Goal: Transaction & Acquisition: Purchase product/service

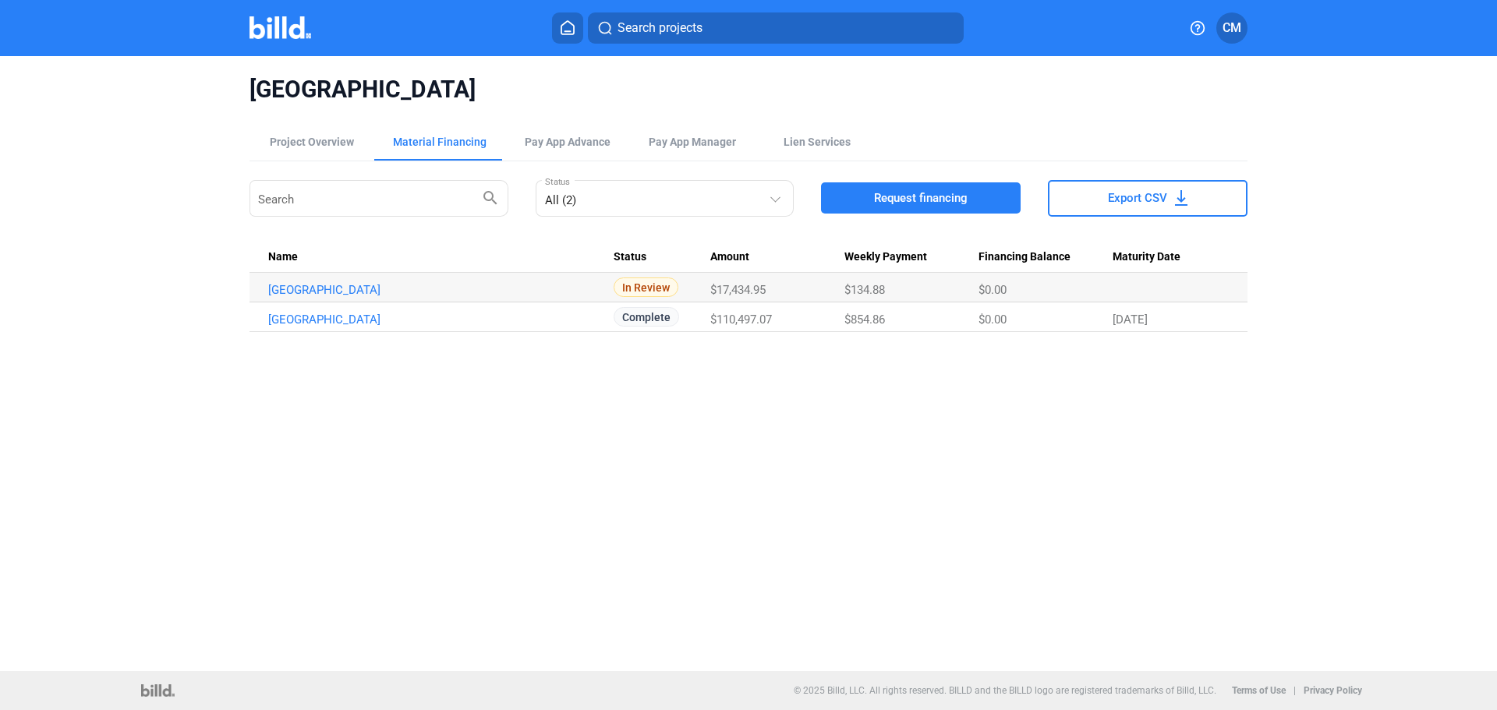
click at [624, 24] on span "Search projects" at bounding box center [660, 28] width 85 height 19
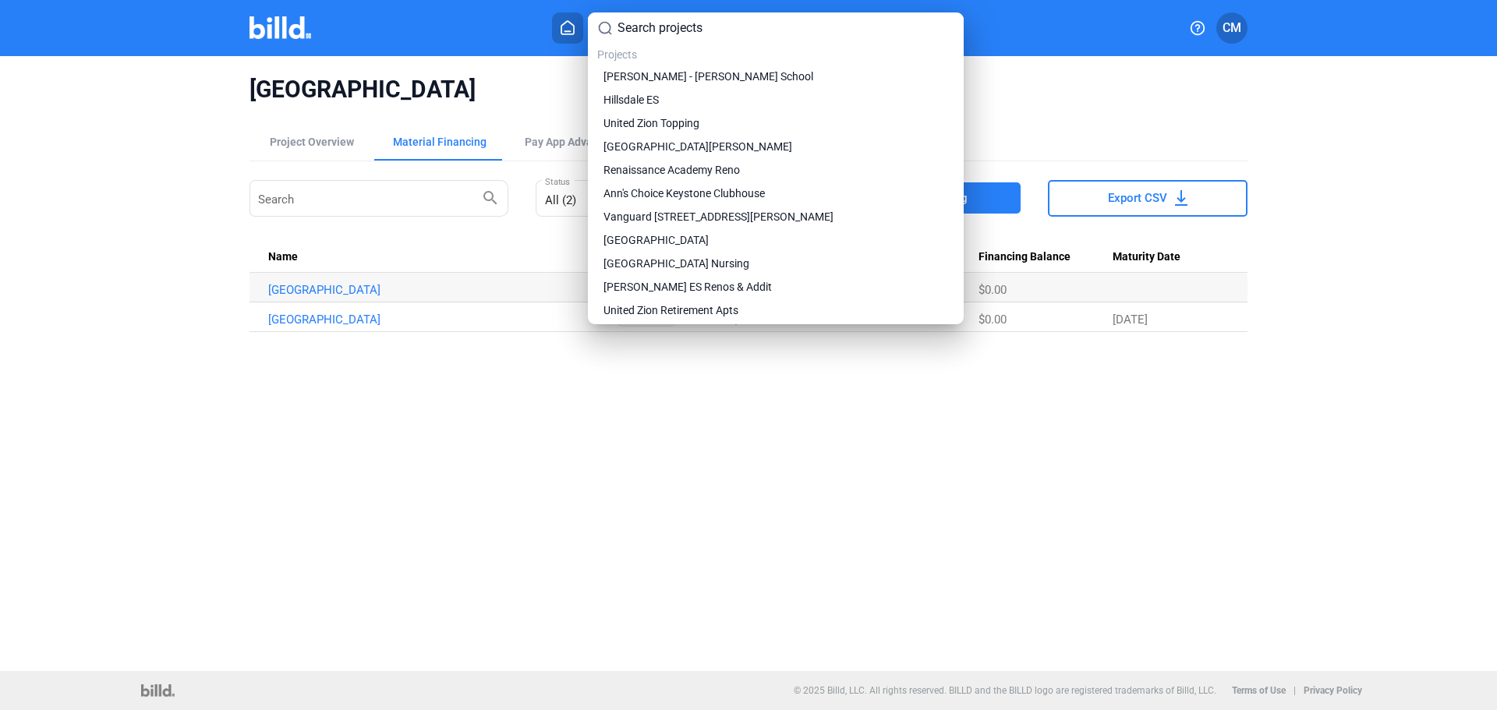
click at [624, 24] on input at bounding box center [786, 28] width 337 height 19
click at [575, 14] on div at bounding box center [748, 355] width 1497 height 710
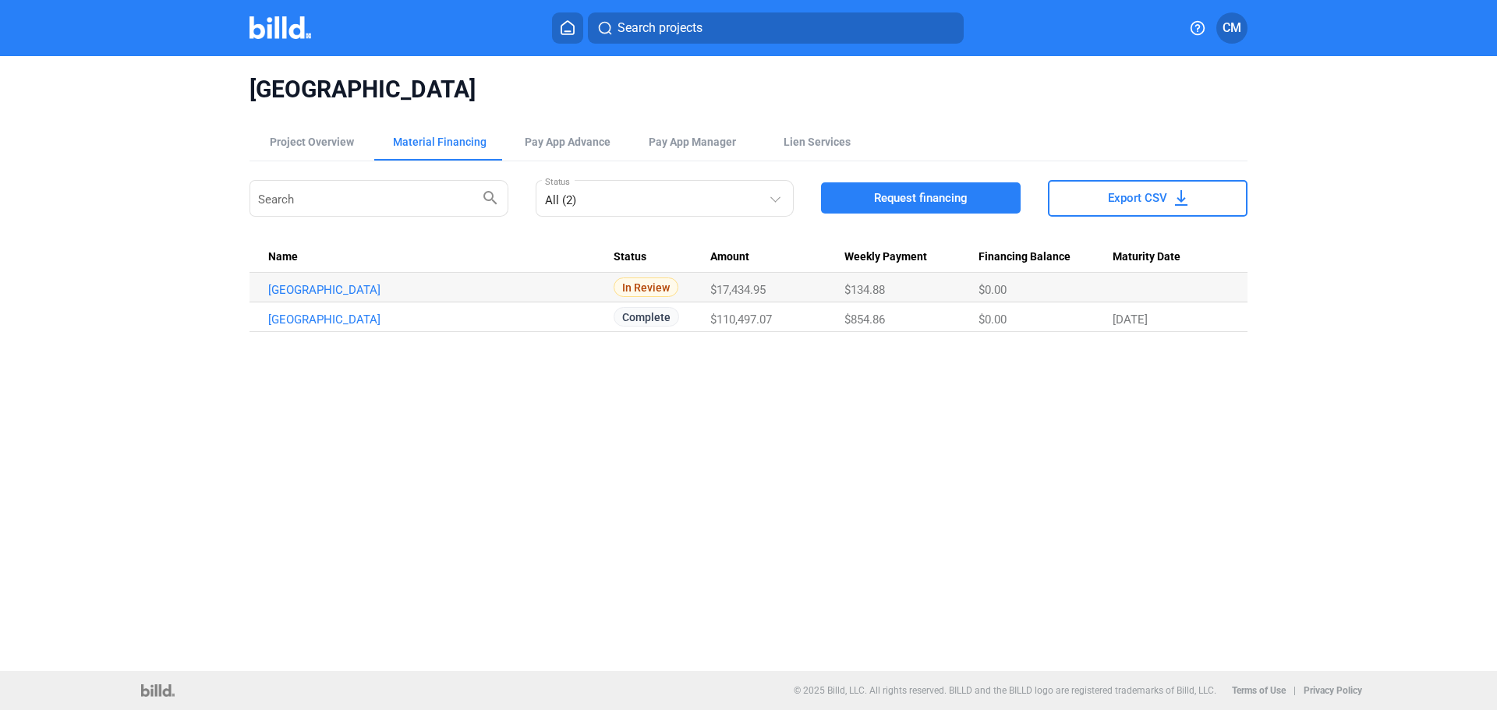
click at [575, 14] on button at bounding box center [567, 27] width 31 height 31
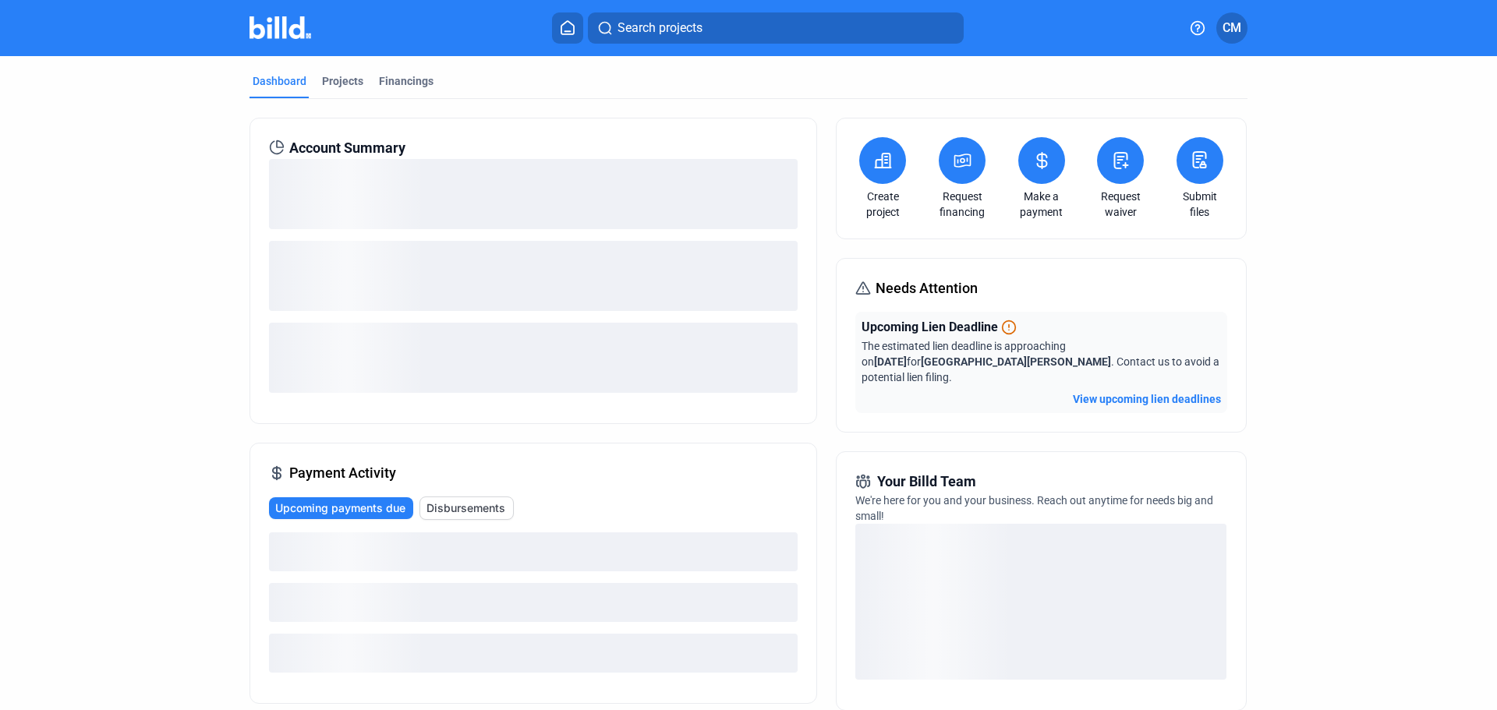
click at [882, 177] on button at bounding box center [882, 160] width 47 height 47
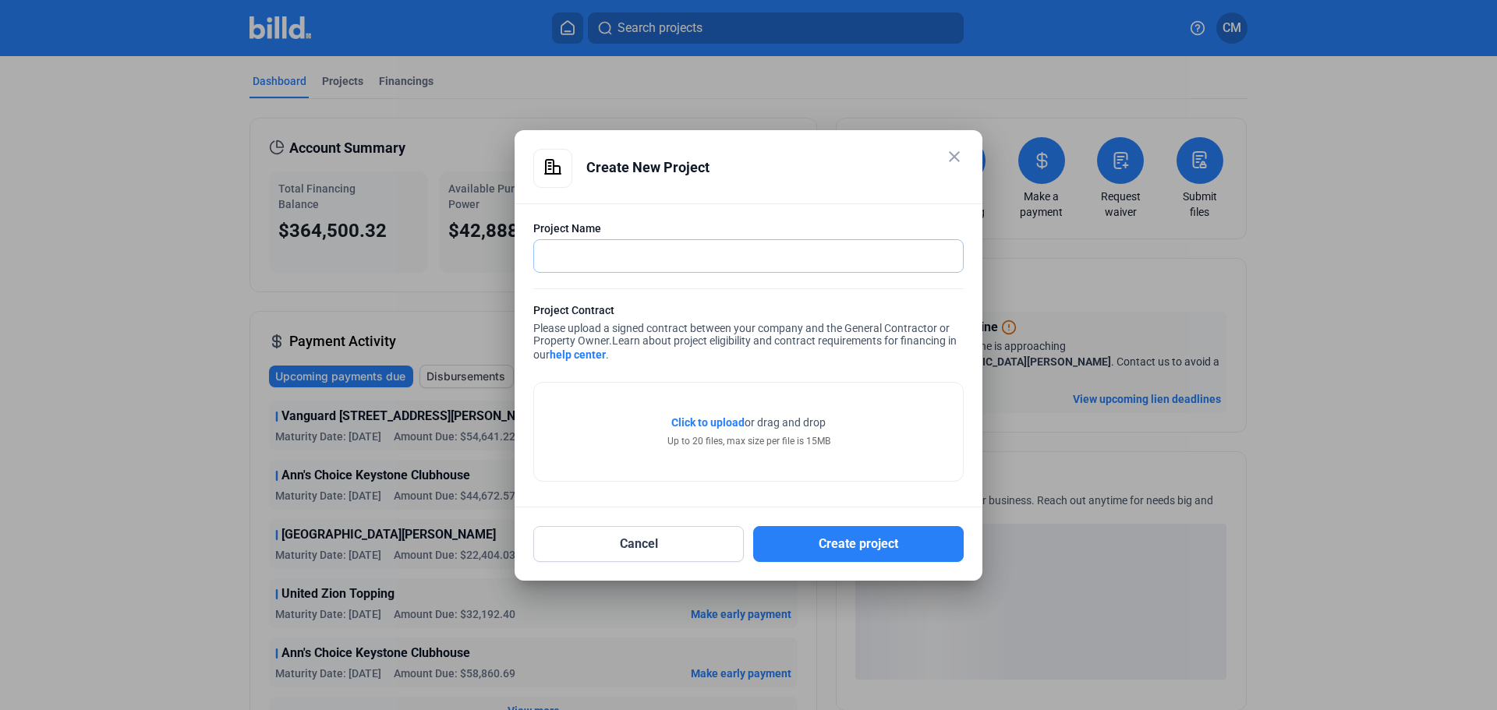
drag, startPoint x: 608, startPoint y: 252, endPoint x: 415, endPoint y: 316, distance: 203.7
click at [608, 252] on input "text" at bounding box center [748, 256] width 429 height 32
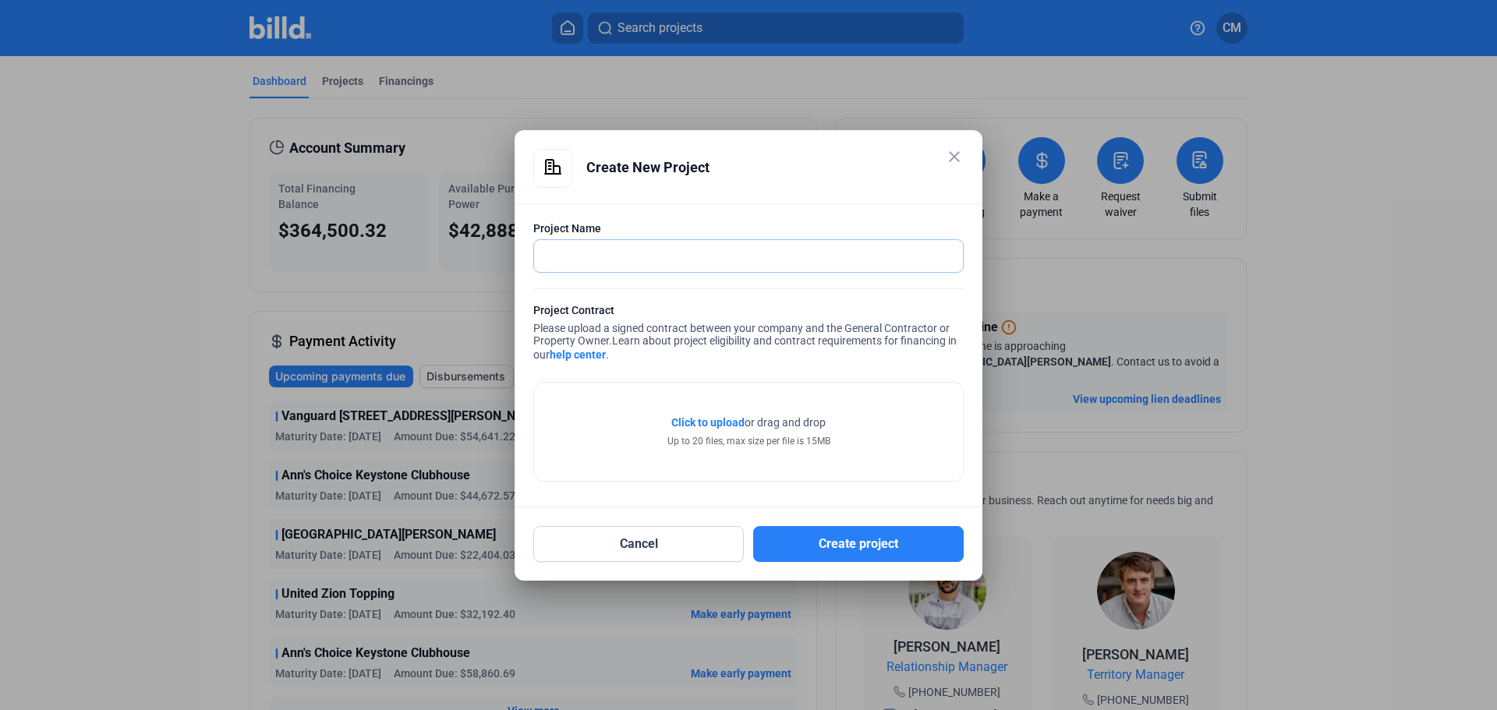
click at [692, 251] on input "text" at bounding box center [748, 256] width 429 height 32
type input "WHV - Secretariat Plan"
click at [698, 423] on span "Click to upload" at bounding box center [707, 422] width 73 height 12
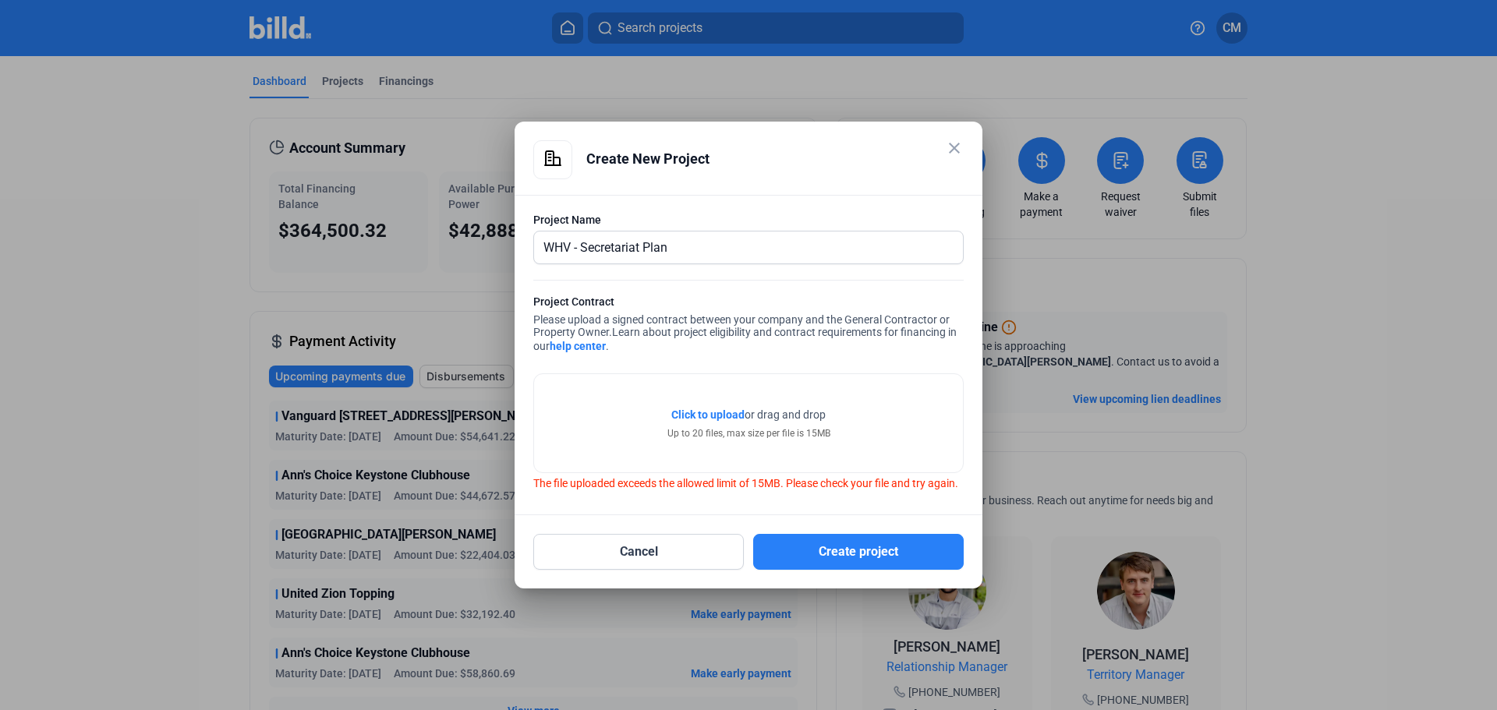
click at [716, 409] on span "Click to upload" at bounding box center [707, 415] width 73 height 12
click at [851, 565] on button "Create project" at bounding box center [858, 552] width 211 height 36
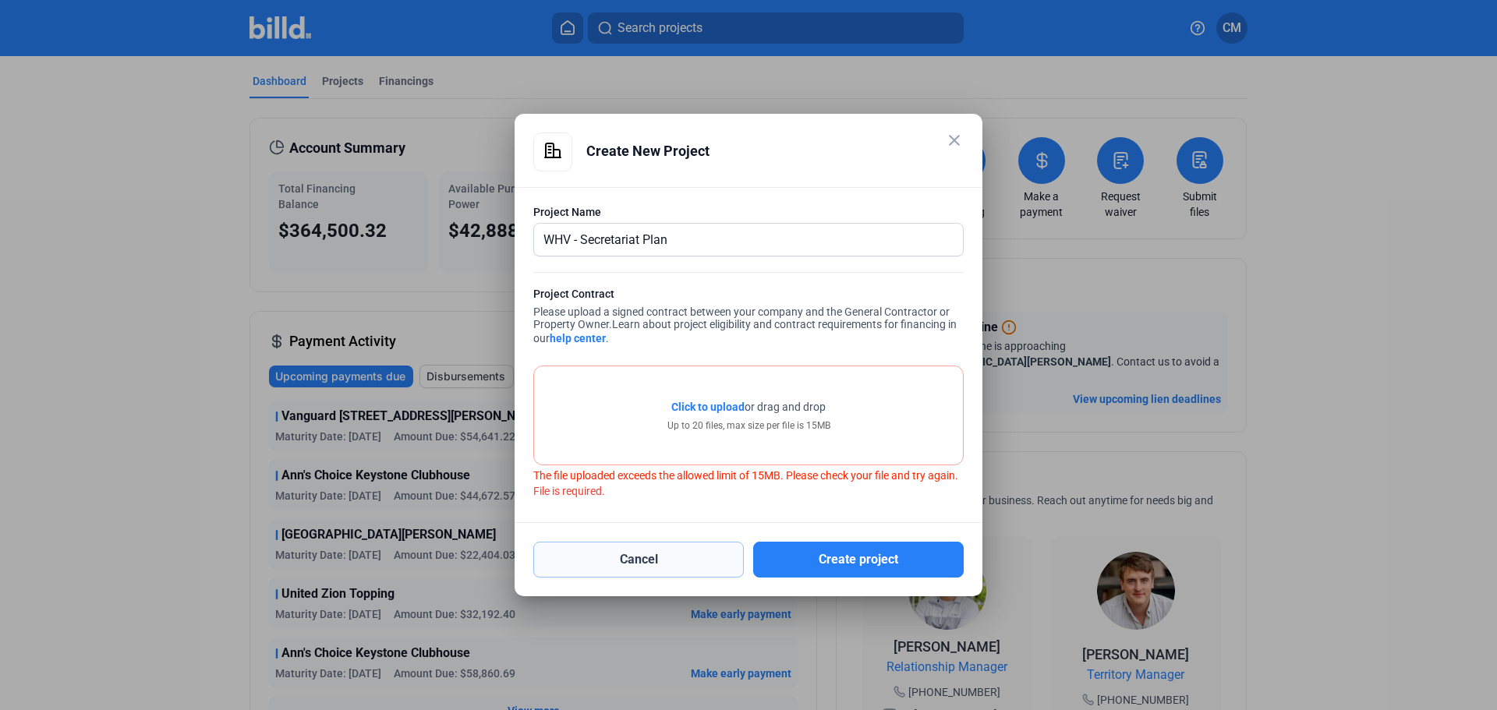
click at [720, 568] on button "Cancel" at bounding box center [638, 560] width 211 height 36
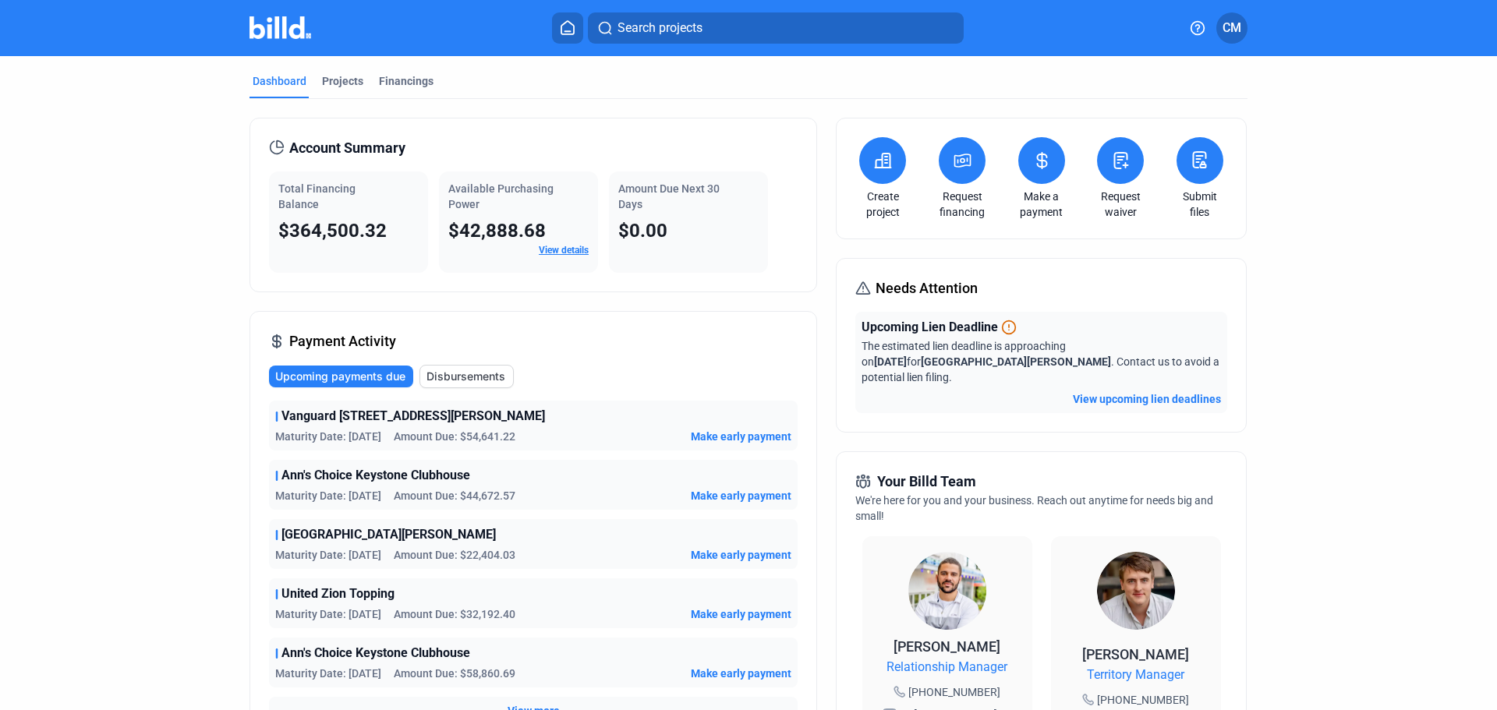
click at [883, 160] on icon at bounding box center [884, 161] width 16 height 14
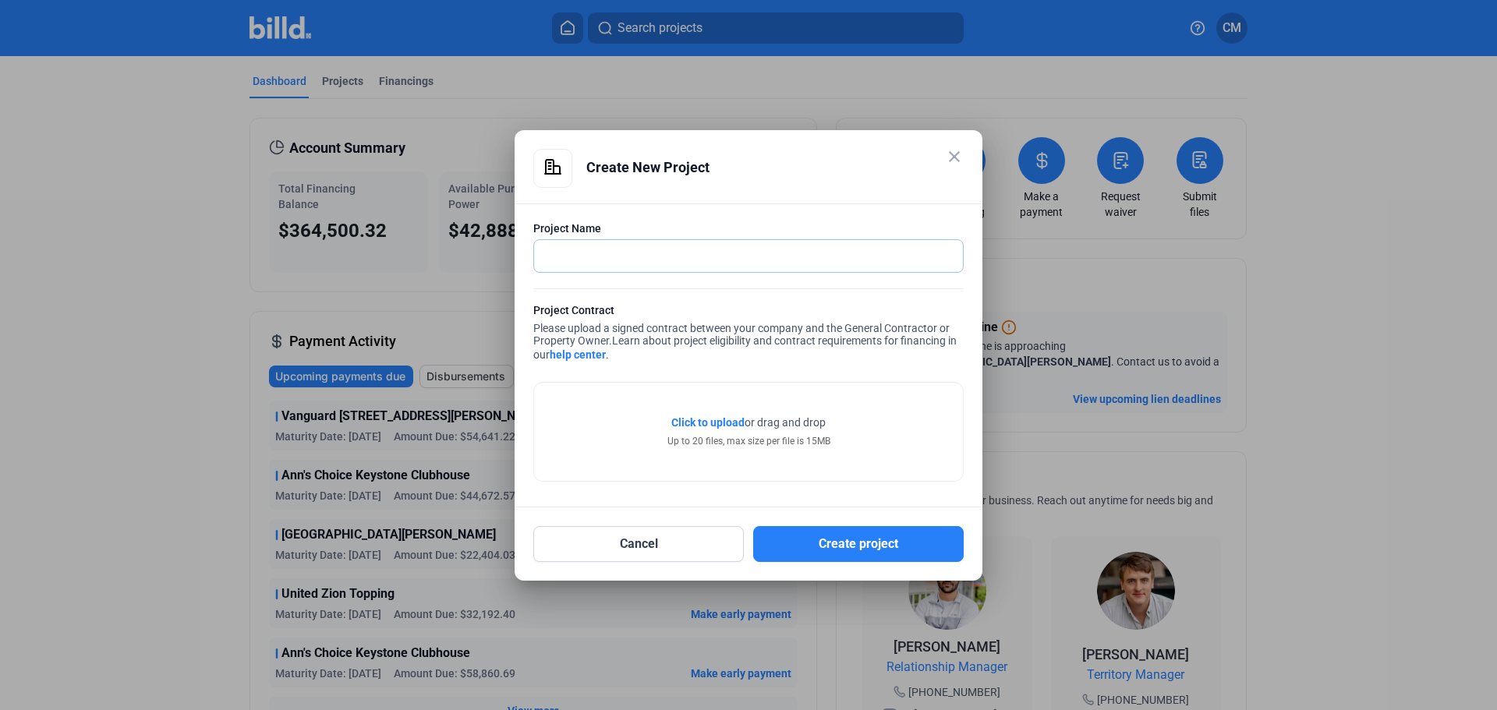
click at [600, 264] on input "text" at bounding box center [740, 256] width 412 height 32
click at [565, 250] on input "WHF - Secretariat Plan" at bounding box center [748, 256] width 429 height 32
type input "WHV - Secretariat Plan"
click at [713, 427] on span "Click to upload" at bounding box center [707, 422] width 73 height 12
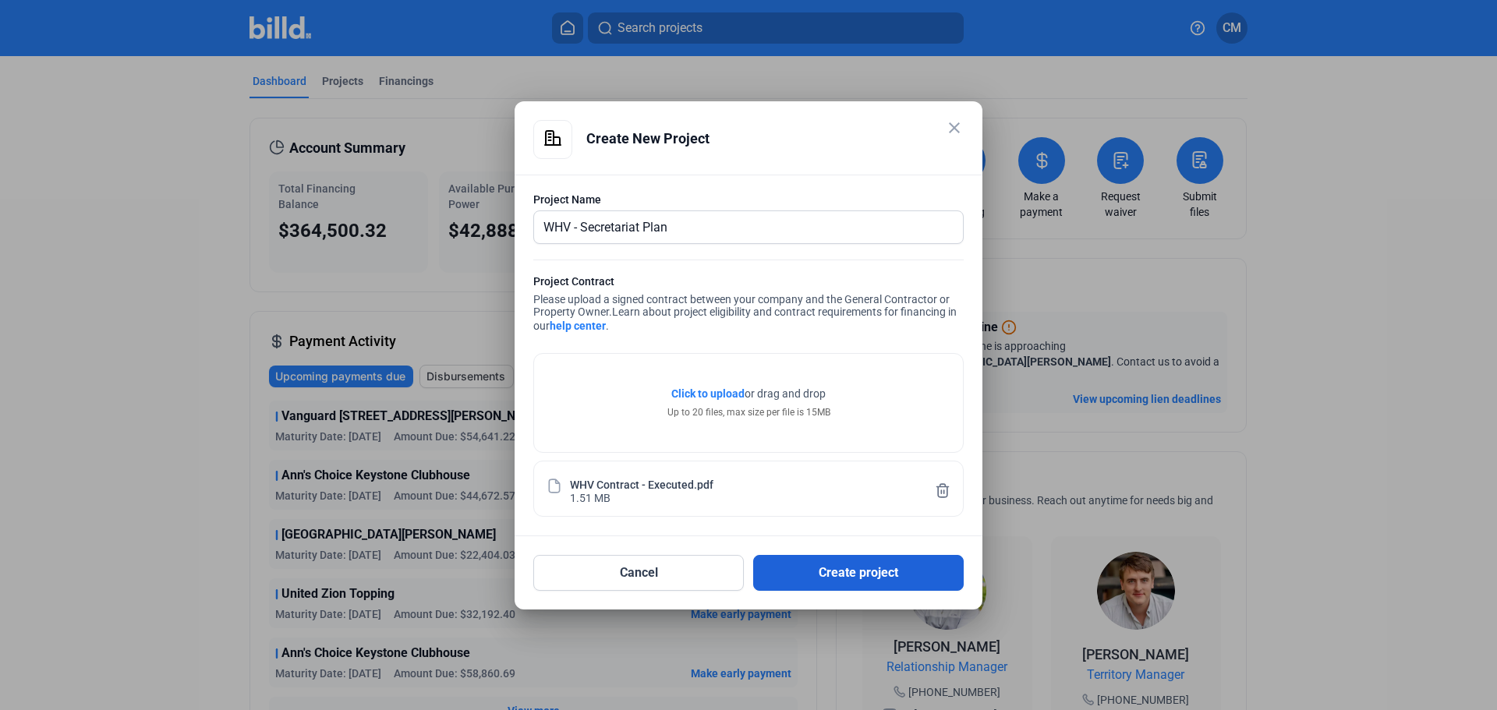
click at [804, 570] on button "Create project" at bounding box center [858, 573] width 211 height 36
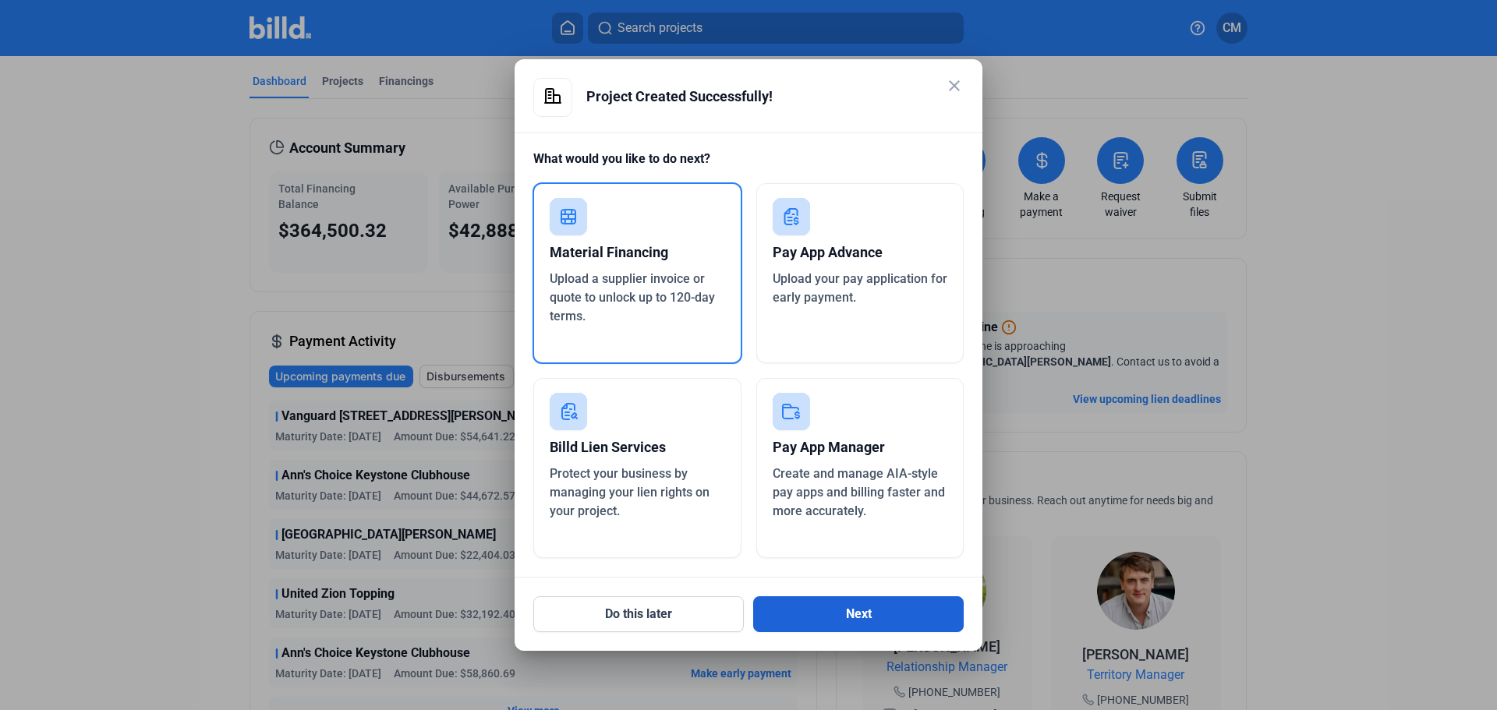
click at [875, 615] on button "Next" at bounding box center [858, 614] width 211 height 36
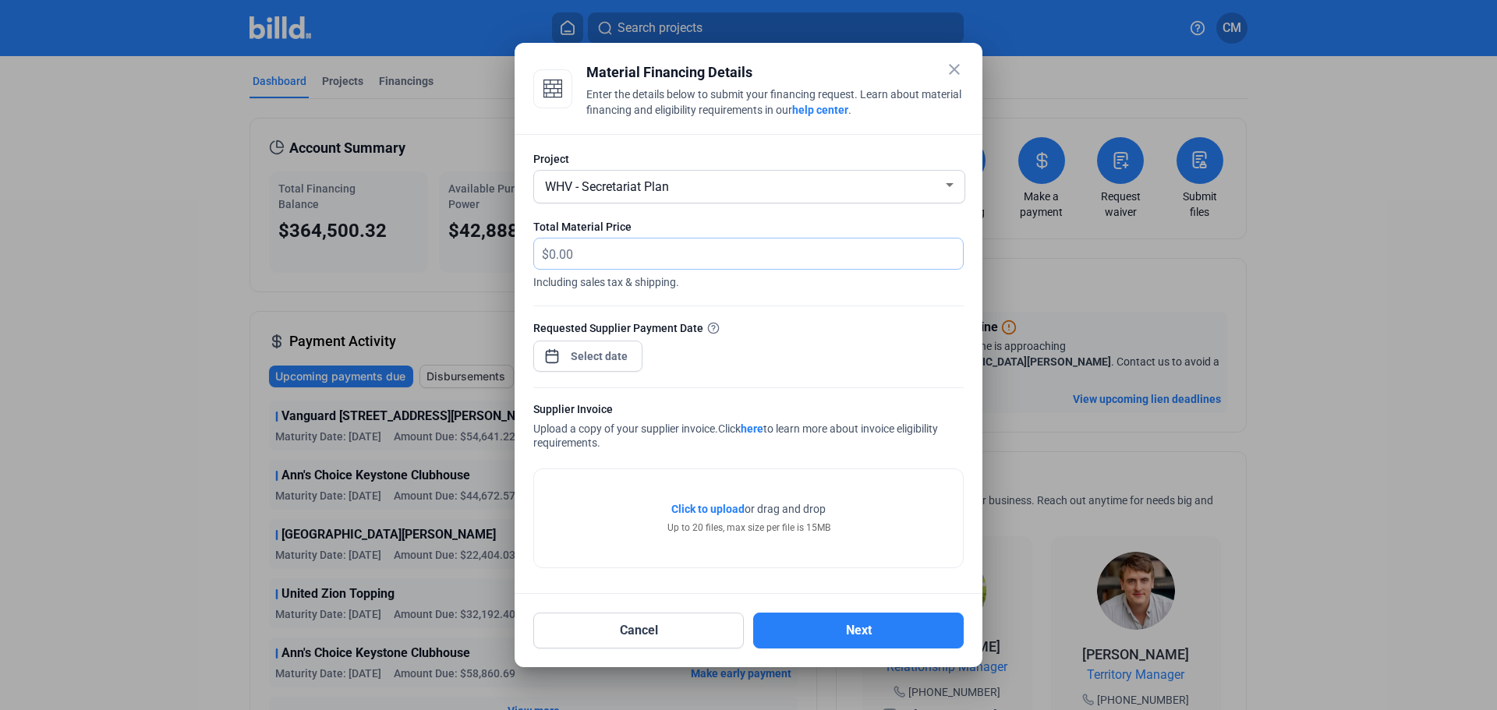
click at [575, 252] on input "text" at bounding box center [756, 254] width 414 height 30
type input "12,405.96"
click at [570, 353] on div "close Material Financing Details Enter the details below to submit your financi…" at bounding box center [748, 355] width 1497 height 710
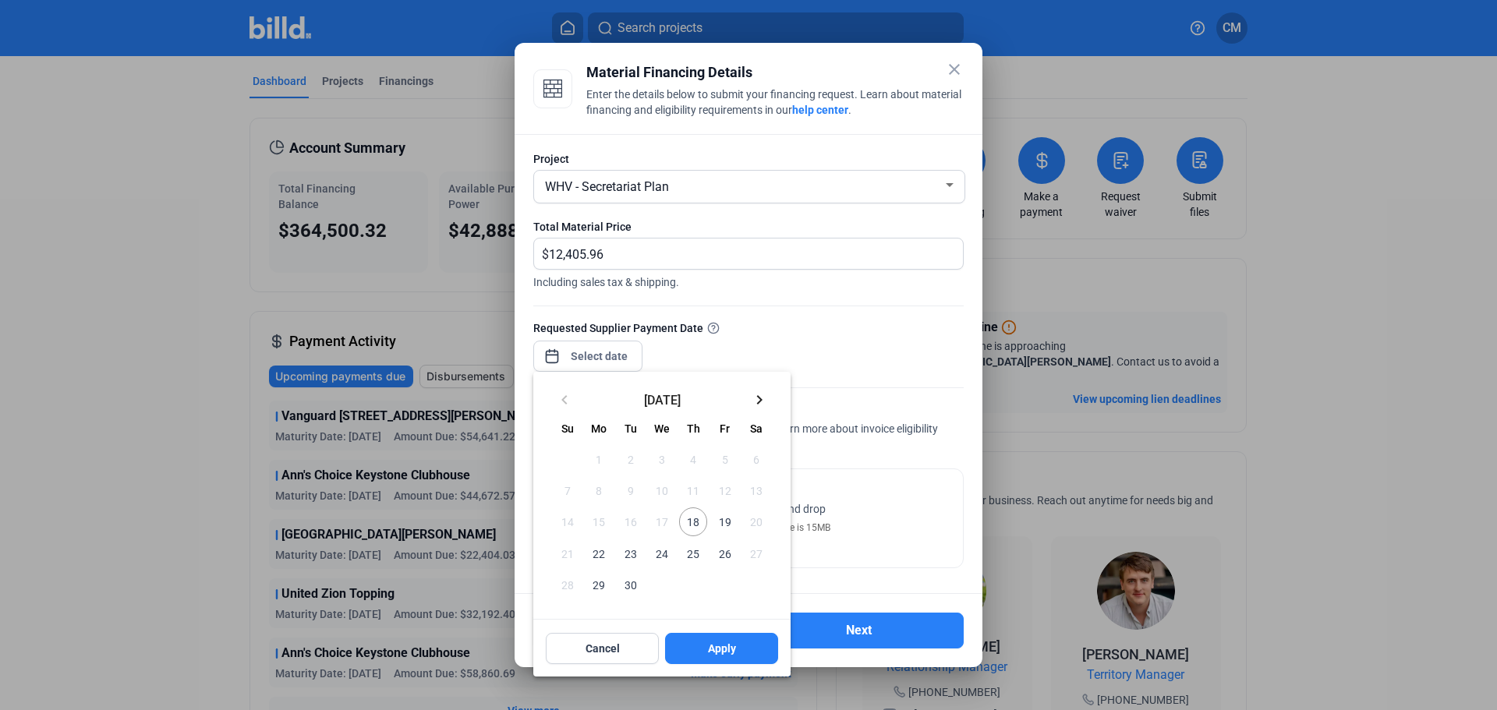
click at [697, 525] on span "18" at bounding box center [693, 522] width 28 height 28
click at [720, 650] on span "Apply" at bounding box center [722, 649] width 28 height 16
type input "Sep 18, 2025"
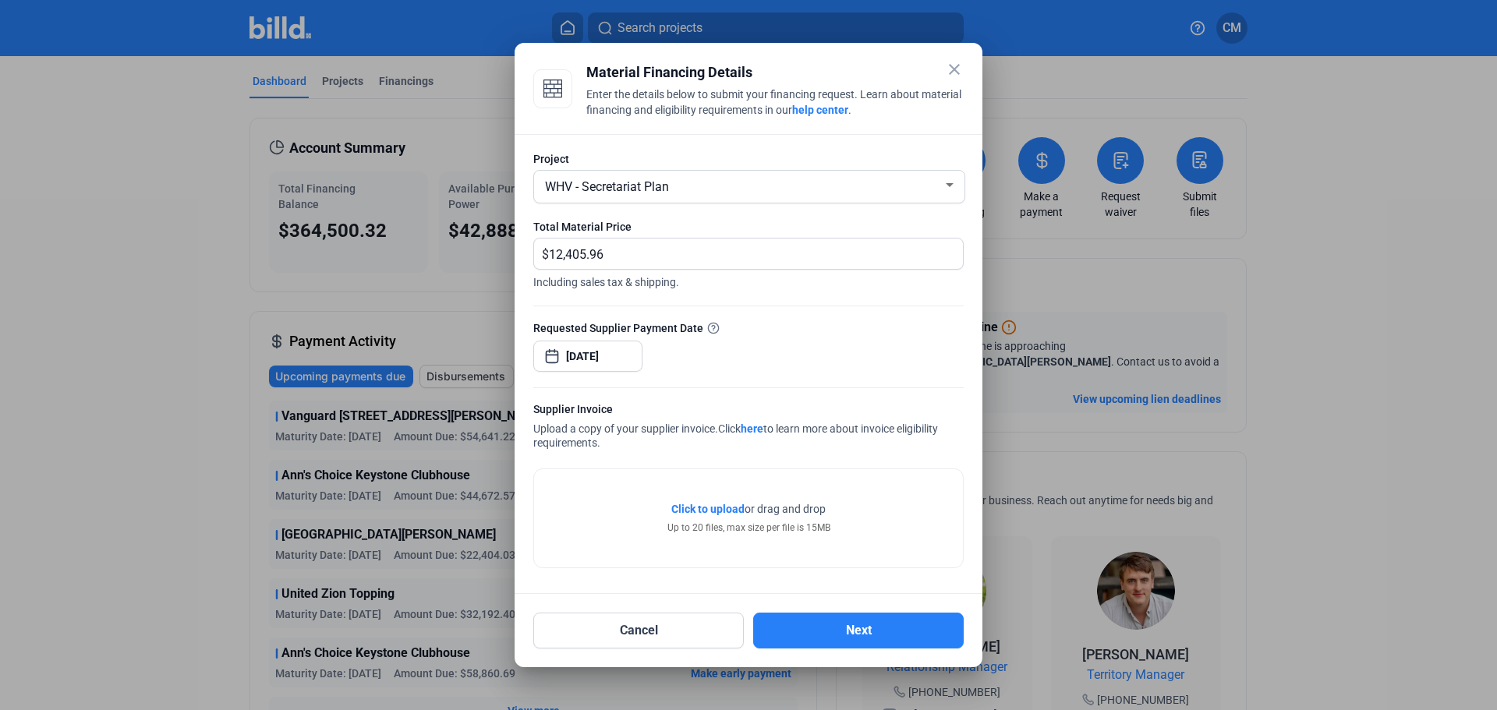
click at [713, 508] on span "Click to upload" at bounding box center [707, 509] width 73 height 12
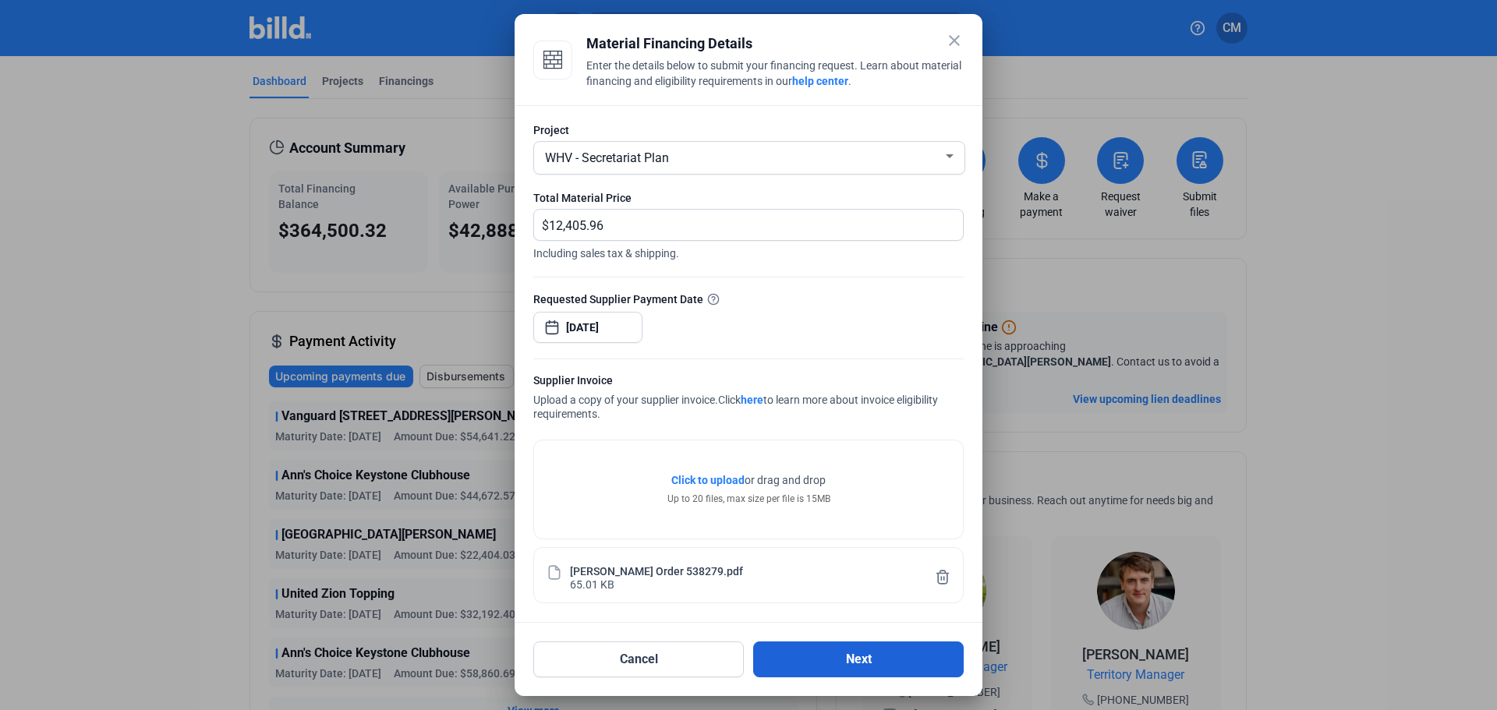
click at [839, 655] on button "Next" at bounding box center [858, 660] width 211 height 36
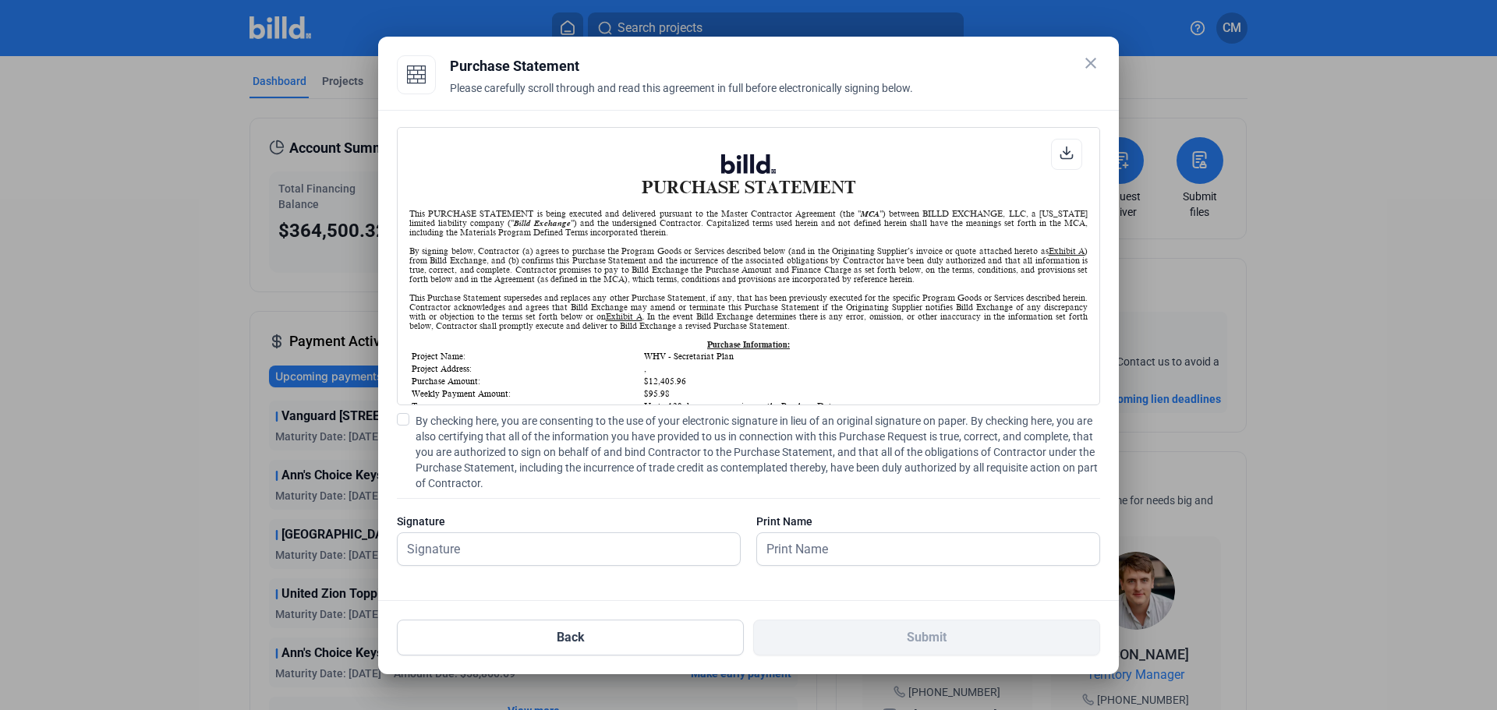
scroll to position [1, 0]
click at [402, 414] on span at bounding box center [403, 419] width 12 height 12
click at [0, 0] on input "By checking here, you are consenting to the use of your electronic signature in…" at bounding box center [0, 0] width 0 height 0
click at [482, 561] on input "text" at bounding box center [569, 549] width 342 height 32
type input "Patrick Curry"
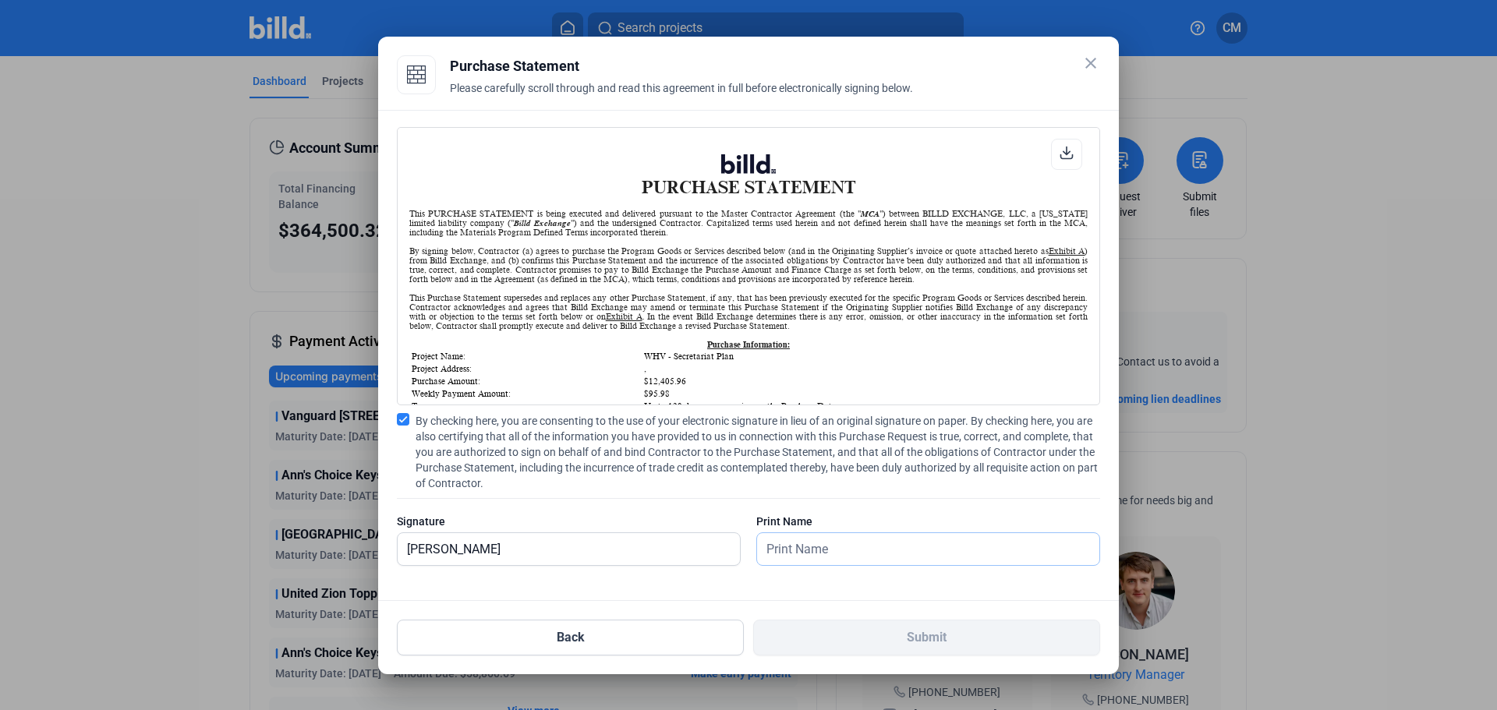
type input "Patrick Curry"
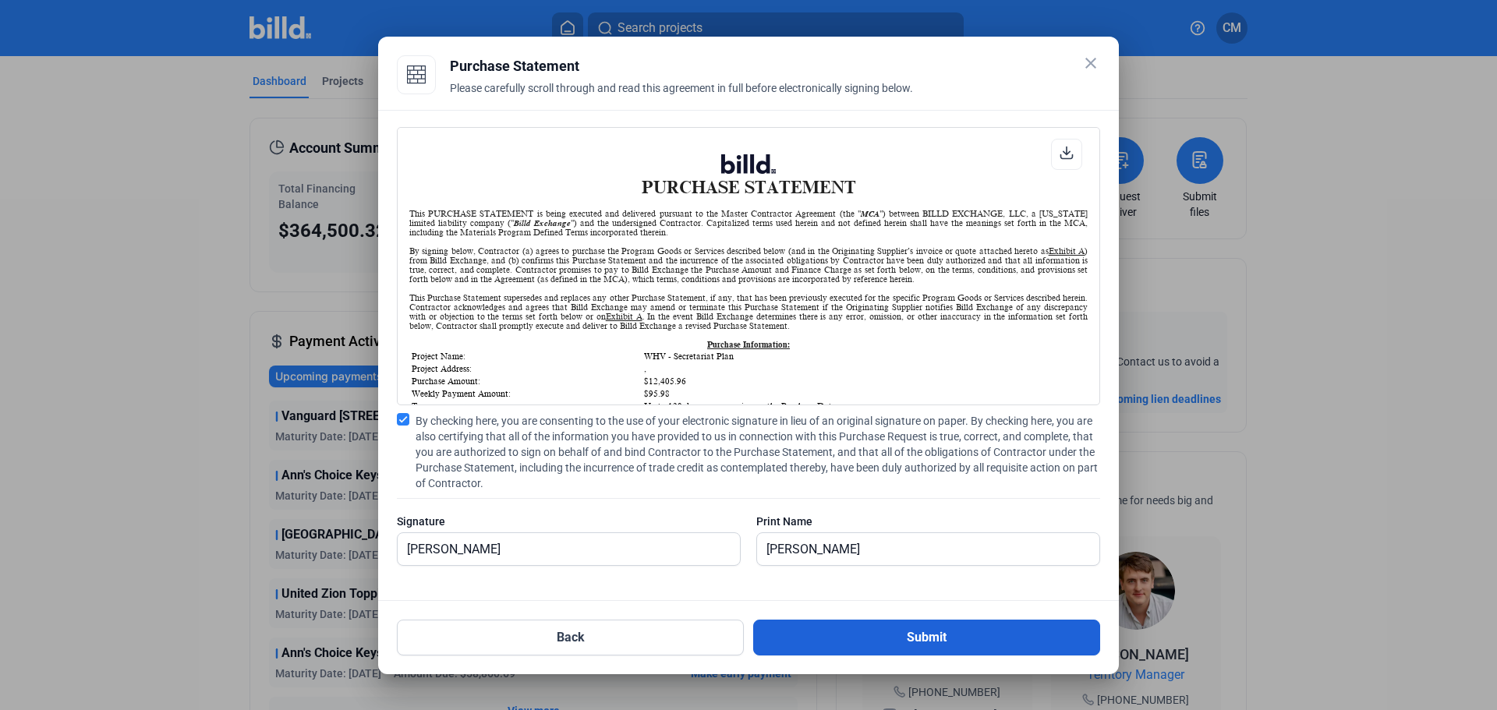
click at [874, 648] on button "Submit" at bounding box center [926, 638] width 347 height 36
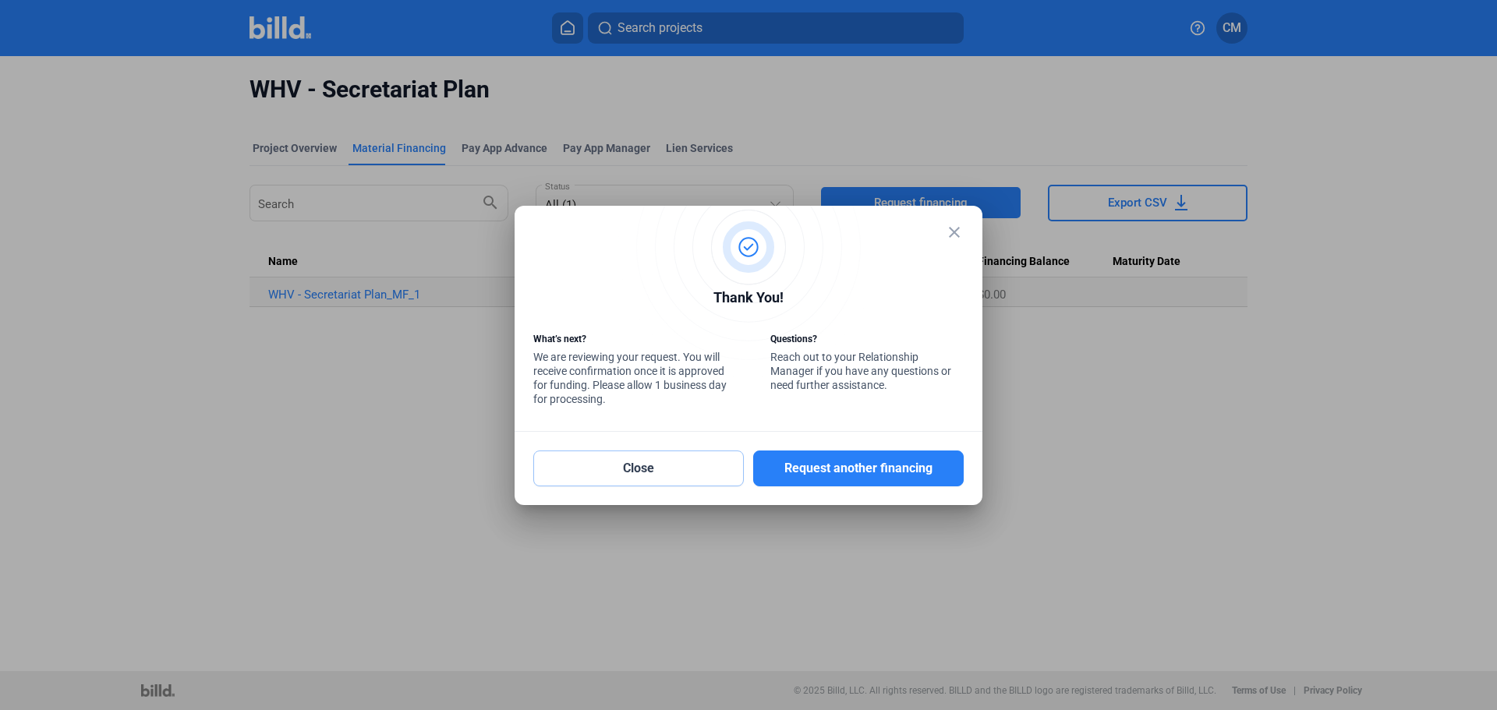
drag, startPoint x: 639, startPoint y: 476, endPoint x: 553, endPoint y: 468, distance: 86.1
click at [639, 476] on button "Close" at bounding box center [638, 469] width 211 height 36
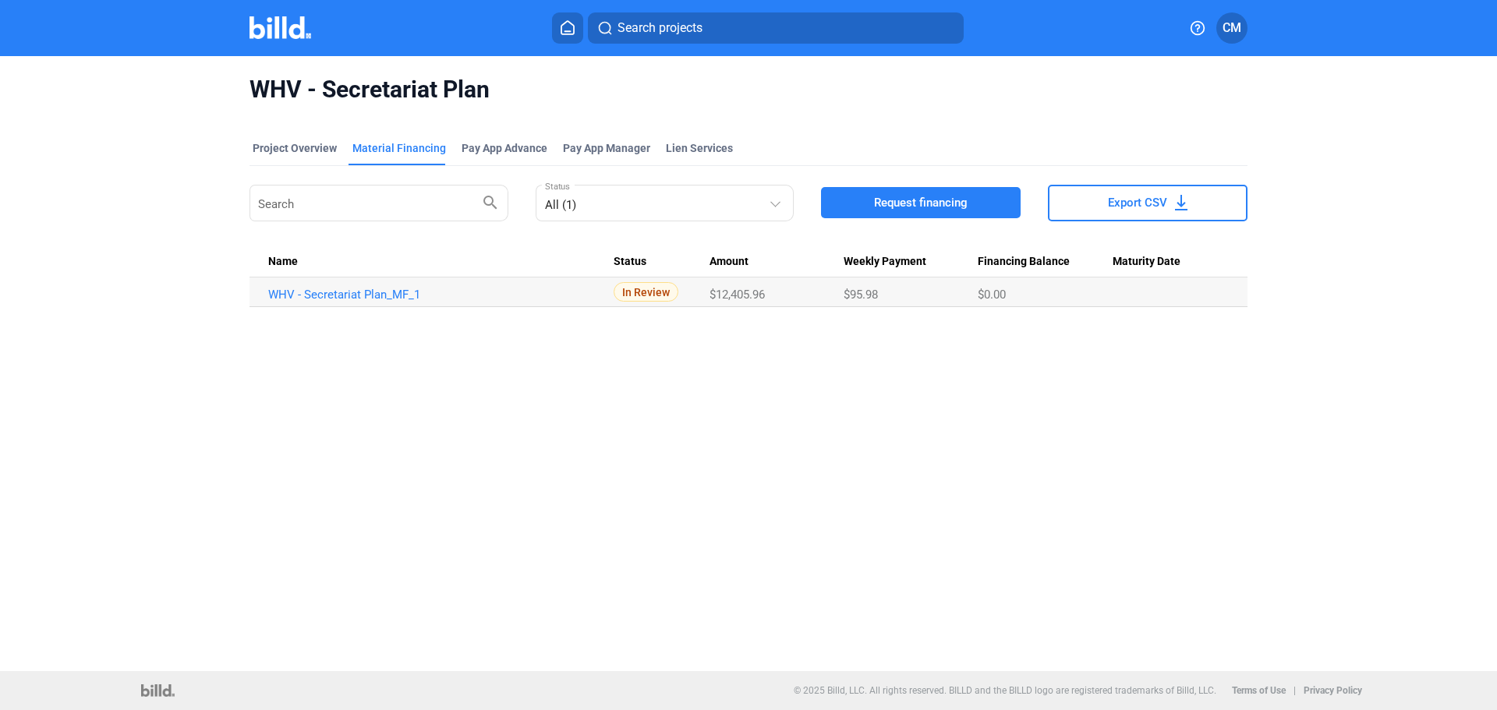
click at [737, 21] on button "Search projects" at bounding box center [776, 27] width 376 height 31
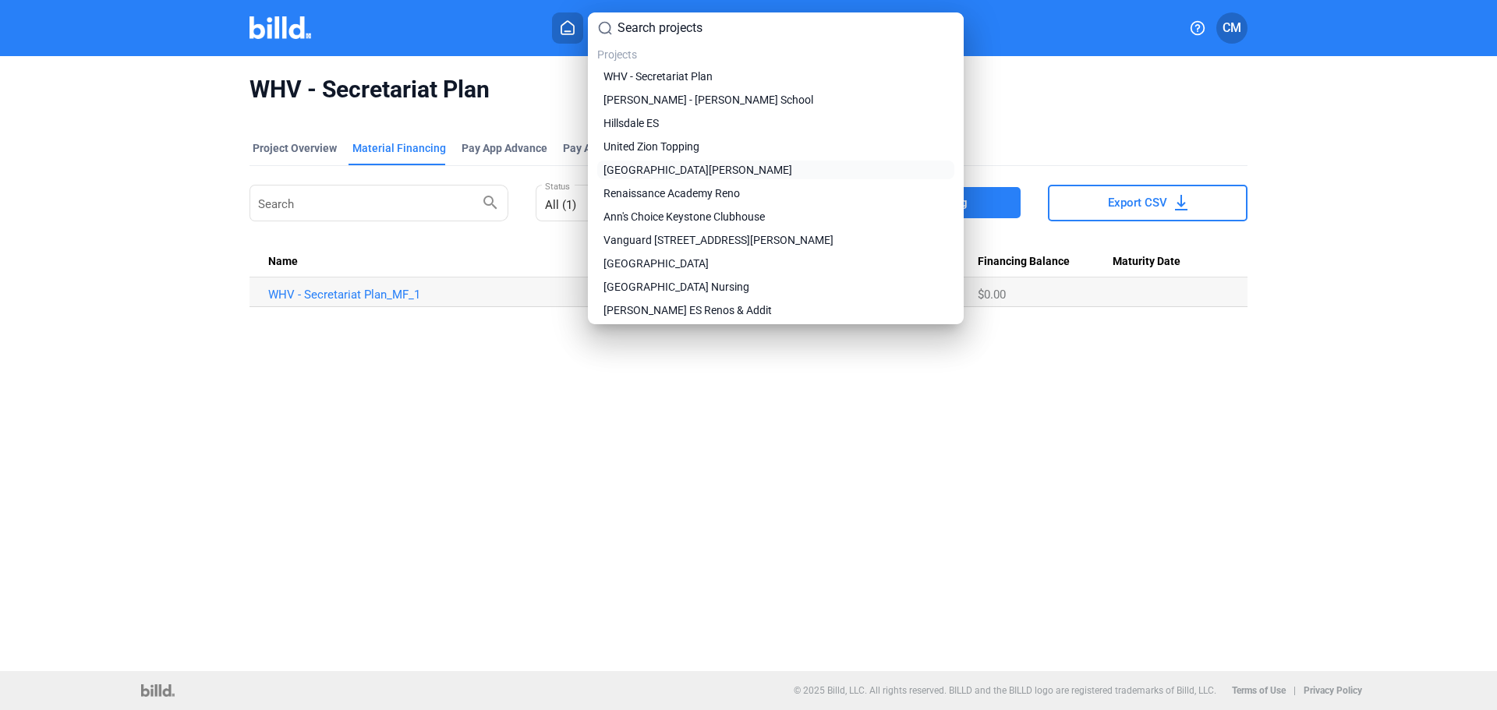
click at [676, 168] on span "[GEOGRAPHIC_DATA][PERSON_NAME]" at bounding box center [698, 170] width 189 height 16
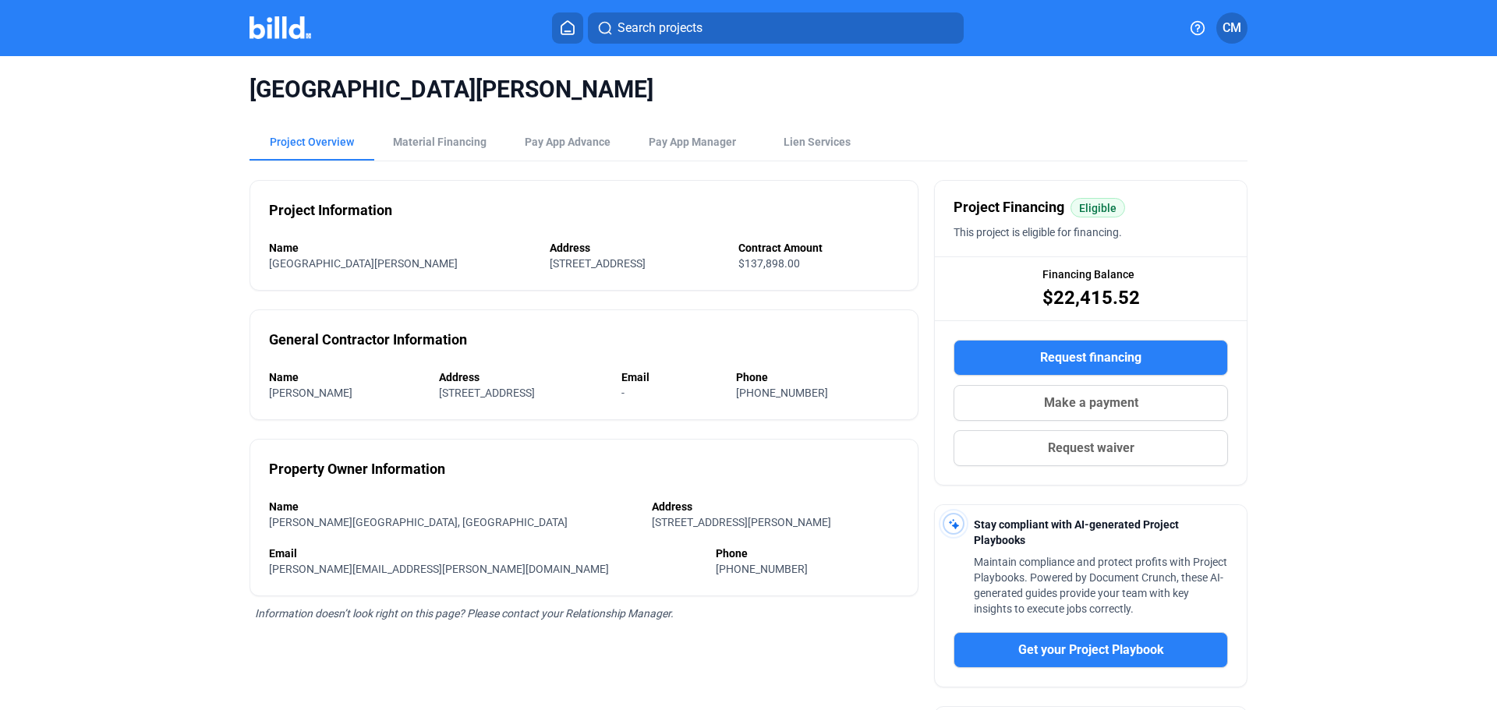
click at [431, 108] on div "[GEOGRAPHIC_DATA][PERSON_NAME]" at bounding box center [749, 89] width 998 height 67
click at [431, 139] on div "Material Financing" at bounding box center [440, 142] width 94 height 16
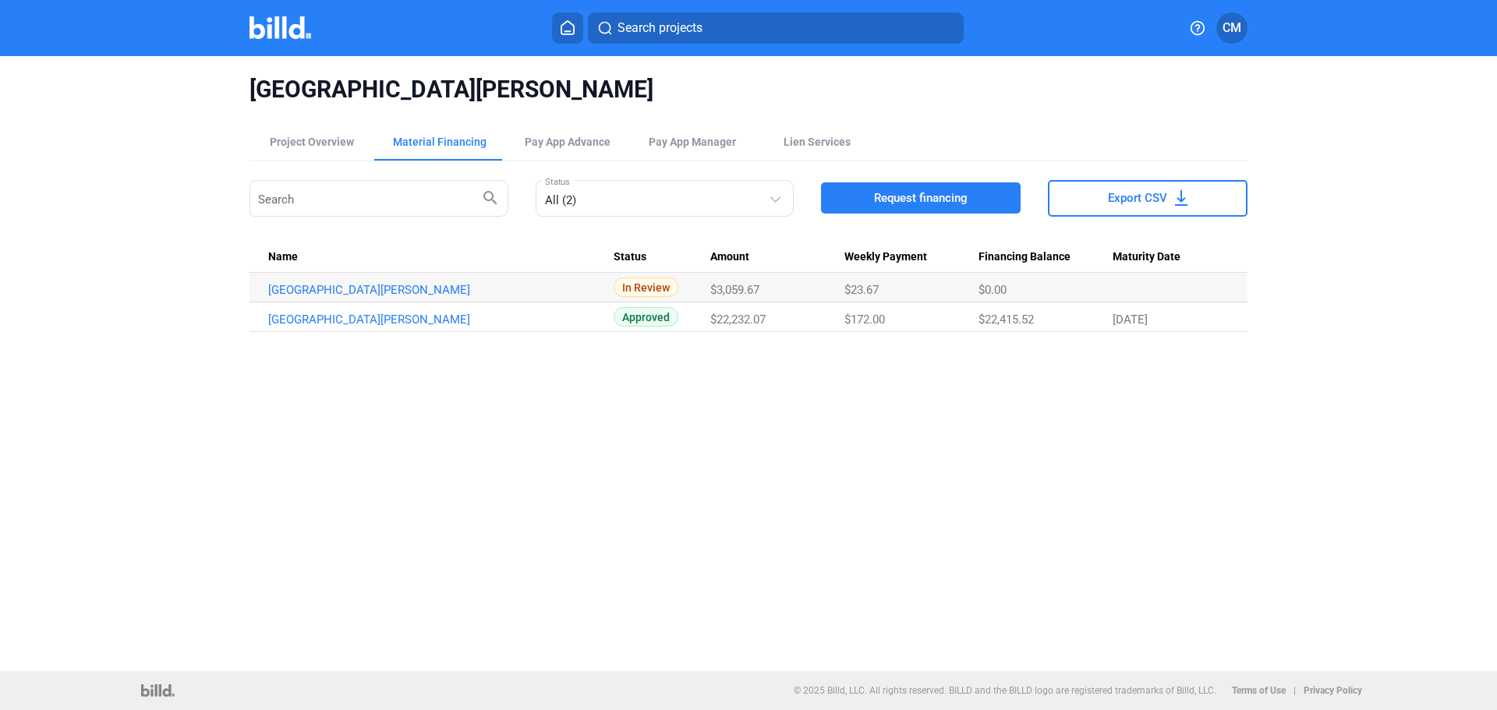
click at [565, 27] on icon at bounding box center [568, 27] width 16 height 15
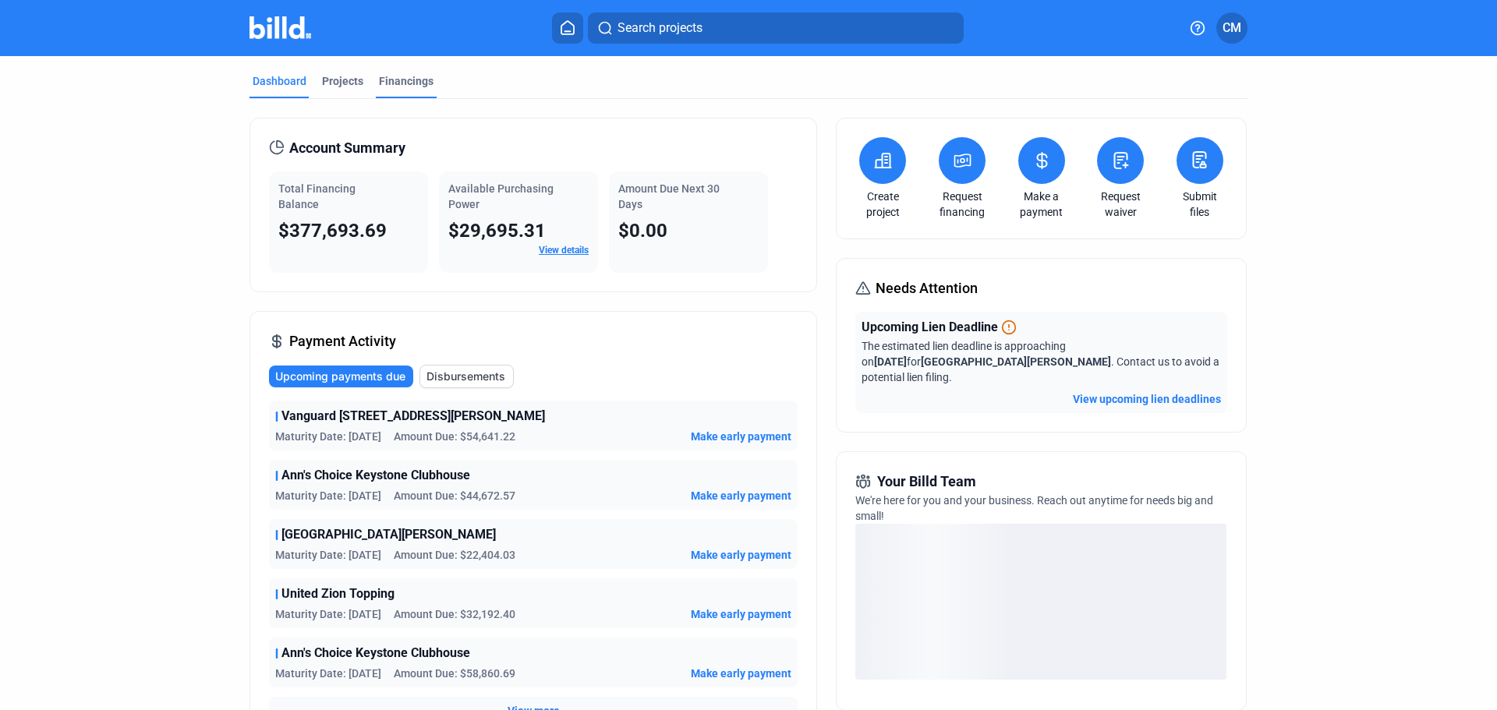
click at [399, 81] on div "Financings" at bounding box center [406, 81] width 55 height 16
